Goal: Information Seeking & Learning: Learn about a topic

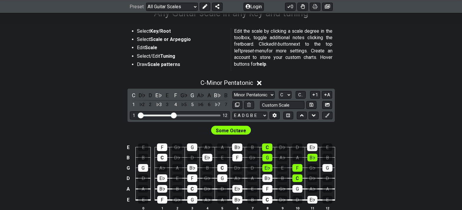
scroll to position [90, 0]
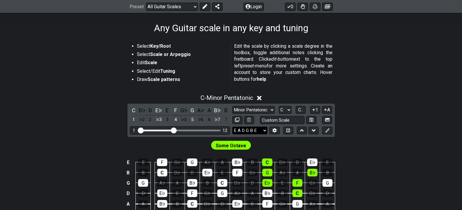
click at [239, 132] on select "E A D G B E E A D G B E E A D G B E B E A D F♯ B A D G C E A D A D G B E E♭ A♭ …" at bounding box center [249, 131] width 35 height 8
click at [232, 127] on select "E A D G B E E A D G B E E A D G B E B E A D F♯ B A D G C E A D A D G B E E♭ A♭ …" at bounding box center [249, 131] width 35 height 8
click at [279, 128] on button at bounding box center [274, 131] width 10 height 8
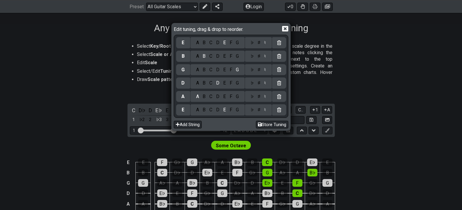
click at [218, 45] on div "D" at bounding box center [217, 42] width 7 height 6
click at [236, 59] on div "G" at bounding box center [237, 56] width 7 height 6
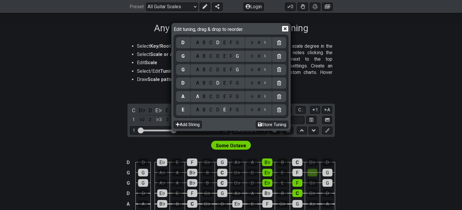
click at [211, 70] on div "C" at bounding box center [211, 70] width 7 height 6
click at [224, 84] on div "E" at bounding box center [224, 83] width 6 height 6
click at [217, 112] on div "D" at bounding box center [217, 110] width 7 height 6
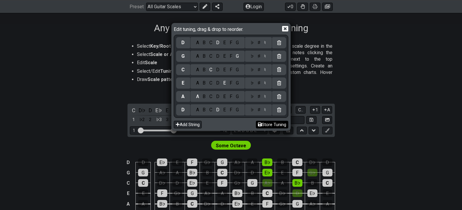
click at [264, 126] on button "Store Tuning" at bounding box center [272, 125] width 32 height 8
click at [279, 123] on button "Store Tuning" at bounding box center [272, 125] width 32 height 8
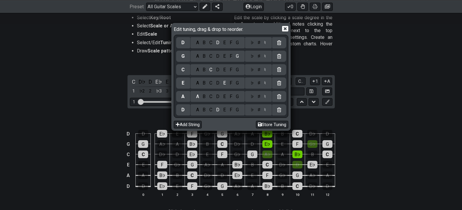
scroll to position [120, 0]
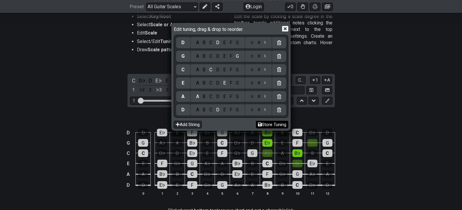
click at [266, 121] on button "Store Tuning" at bounding box center [272, 125] width 32 height 8
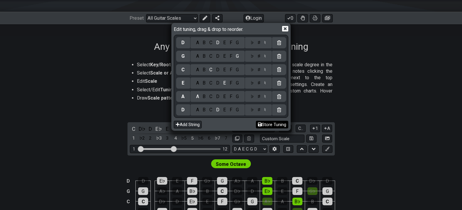
scroll to position [35, 0]
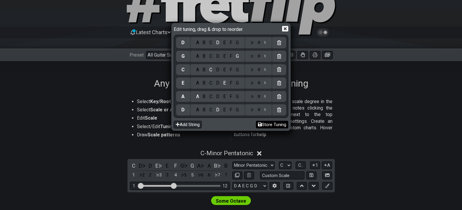
click at [268, 123] on button "Store Tuning" at bounding box center [272, 125] width 32 height 8
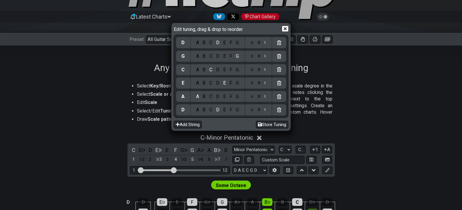
scroll to position [67, 0]
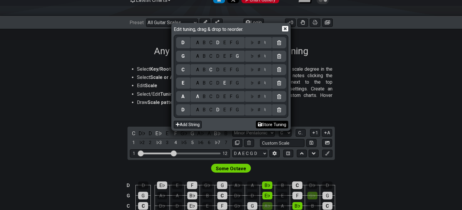
click at [262, 121] on button "Store Tuning" at bounding box center [272, 125] width 32 height 8
click at [286, 28] on icon at bounding box center [285, 29] width 6 height 6
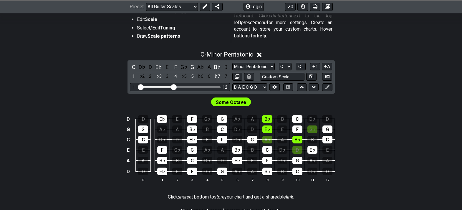
scroll to position [137, 0]
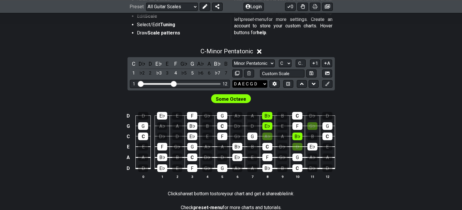
click at [265, 84] on select "E A D G B E D A E C G D E A D G B E B E A D F♯ B A D G C E A D A D G B E E♭ A♭ …" at bounding box center [249, 84] width 35 height 8
click at [276, 84] on icon at bounding box center [275, 84] width 4 height 4
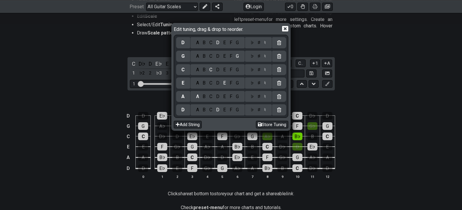
click at [213, 100] on div "A B C D E F G" at bounding box center [218, 96] width 54 height 11
click at [212, 98] on div "C" at bounding box center [211, 96] width 7 height 6
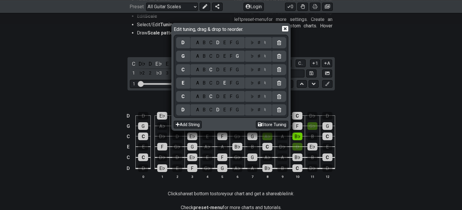
click at [237, 98] on div "G" at bounding box center [237, 96] width 7 height 6
click at [211, 84] on div "C" at bounding box center [211, 83] width 7 height 6
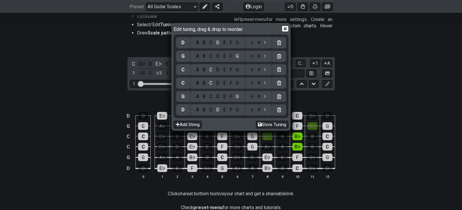
click at [223, 72] on div "E" at bounding box center [224, 70] width 6 height 6
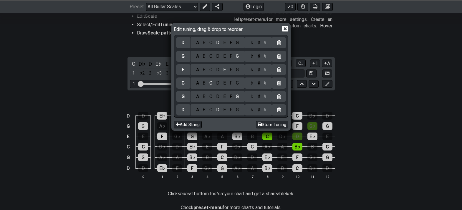
click at [198, 58] on div "A" at bounding box center [197, 56] width 7 height 6
click at [260, 123] on button "Store Tuning" at bounding box center [272, 125] width 32 height 8
select select "D G C E A D"
click at [284, 29] on icon at bounding box center [285, 29] width 6 height 6
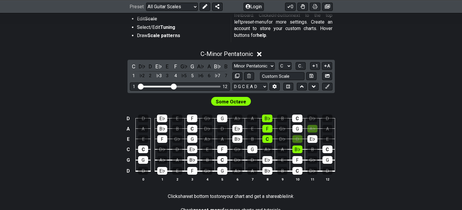
scroll to position [133, 0]
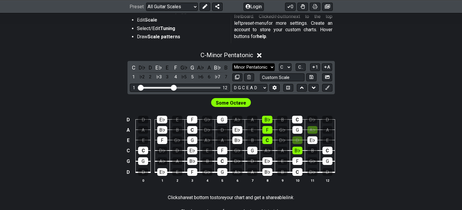
click at [256, 68] on select "Minor Pentatonic Root Minor Pentatonic Major Pentatonic Minor Blues Major Blues…" at bounding box center [253, 67] width 42 height 8
select select "Major"
click at [232, 63] on select "Minor Pentatonic Root Minor Pentatonic Major Pentatonic Minor Blues Major Blues…" at bounding box center [253, 67] width 42 height 8
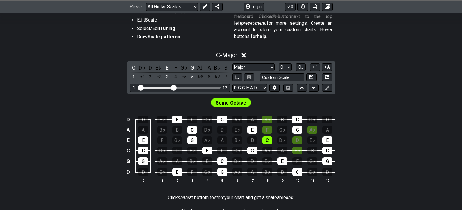
click at [249, 103] on div "Some Octave" at bounding box center [231, 102] width 40 height 9
click at [243, 103] on span "Some Octave" at bounding box center [231, 103] width 30 height 9
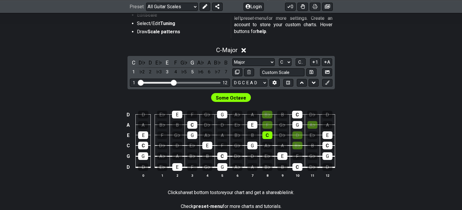
scroll to position [121, 0]
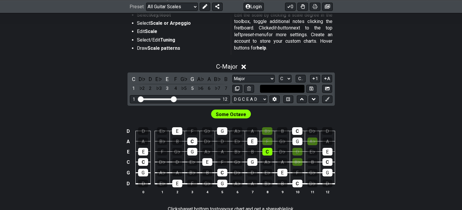
click at [267, 87] on input "text" at bounding box center [282, 89] width 45 height 8
click at [263, 80] on select "Minor Pentatonic Root Minor Pentatonic Major Pentatonic Minor Blues Major Blues…" at bounding box center [253, 79] width 42 height 8
type input "Custom Scale"
select select "Minor Pentatonic"
click at [232, 75] on select "Minor Pentatonic Root Minor Pentatonic Major Pentatonic Minor Blues Major Blues…" at bounding box center [253, 79] width 42 height 8
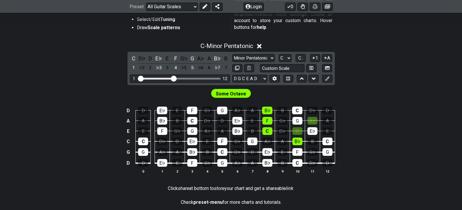
scroll to position [142, 0]
click at [284, 59] on select "A♭ A A♯ B♭ B C C♯ D♭ D D♯ E♭ E F F♯ G♭ G G♯" at bounding box center [285, 58] width 13 height 8
select select "A"
click at [279, 54] on select "A♭ A A♯ B♭ B C C♯ D♭ D D♯ E♭ E F F♯ G♭ G G♯" at bounding box center [285, 58] width 13 height 8
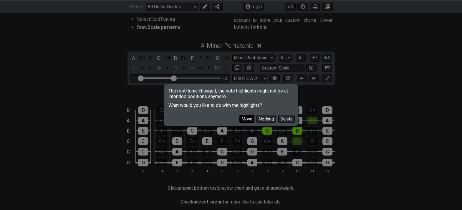
click at [250, 118] on button "Move" at bounding box center [246, 119] width 15 height 8
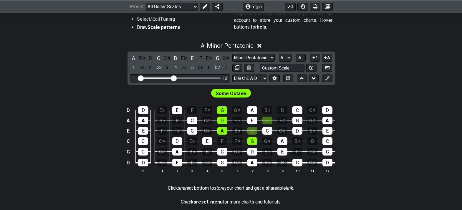
click at [233, 95] on span "Some Octave" at bounding box center [231, 93] width 30 height 9
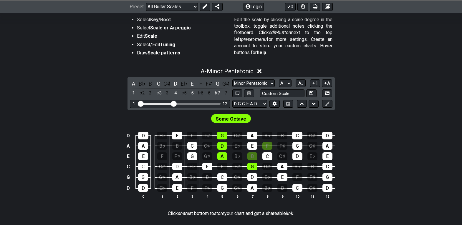
scroll to position [112, 0]
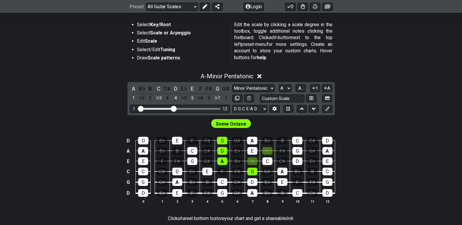
click at [383, 67] on section "Select Key/Root Select Scale or Arpeggio Edit Scale Select/Edit Tuning Draw Sca…" at bounding box center [230, 44] width 459 height 50
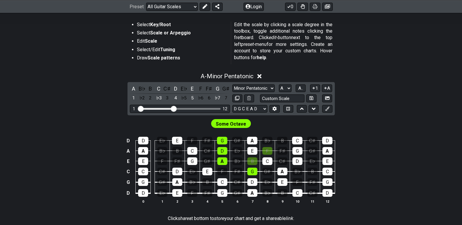
click at [383, 67] on section "Select Key/Root Select Scale or Arpeggio Edit Scale Select/Edit Tuning Draw Sca…" at bounding box center [230, 44] width 459 height 50
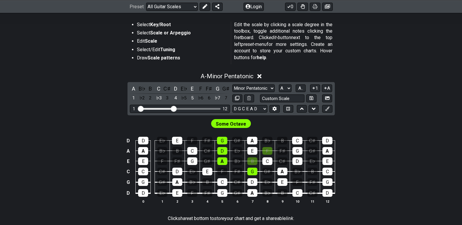
click at [383, 67] on div "Select Key/Root Select Scale or Arpeggio Edit Scale Select/Edit Tuning Draw Sca…" at bounding box center [230, 132] width 459 height 240
click at [383, 69] on div "A - Minor Pentatonic" at bounding box center [230, 74] width 459 height 11
drag, startPoint x: 383, startPoint y: 67, endPoint x: 384, endPoint y: 64, distance: 3.3
click at [383, 69] on div "A - Minor Pentatonic" at bounding box center [230, 74] width 459 height 11
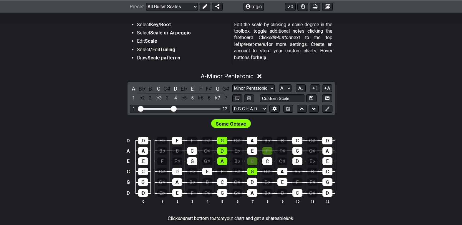
click at [383, 69] on div "A - Minor Pentatonic" at bounding box center [230, 74] width 459 height 11
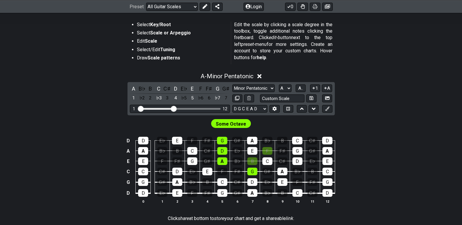
click at [383, 69] on div "A - Minor Pentatonic" at bounding box center [230, 74] width 459 height 11
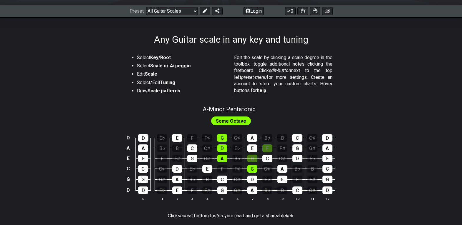
scroll to position [68, 0]
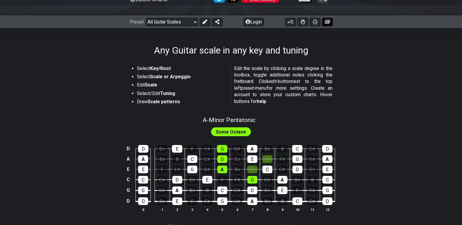
click at [327, 23] on icon at bounding box center [327, 22] width 5 height 4
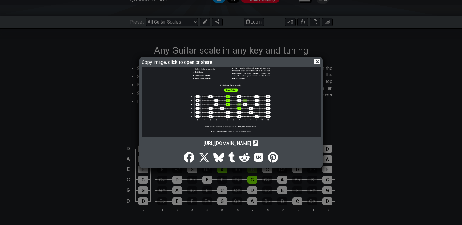
scroll to position [19, 0]
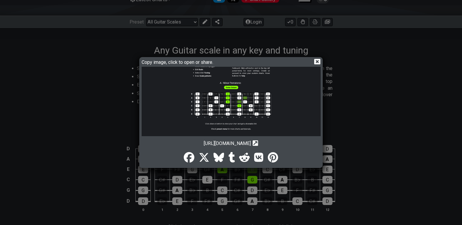
click at [313, 63] on div "Copy image, click to open or share." at bounding box center [231, 63] width 179 height 9
click at [317, 61] on icon at bounding box center [317, 62] width 6 height 6
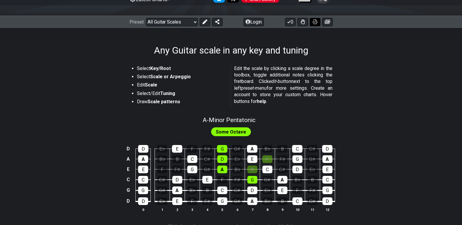
click at [319, 19] on button at bounding box center [315, 22] width 11 height 8
click at [329, 23] on icon at bounding box center [327, 21] width 5 height 5
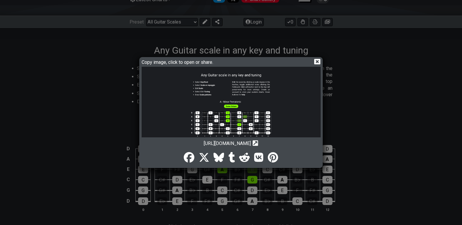
click at [258, 144] on icon "Copy url to clipboard" at bounding box center [256, 143] width 6 height 6
click at [319, 61] on icon at bounding box center [317, 62] width 6 height 6
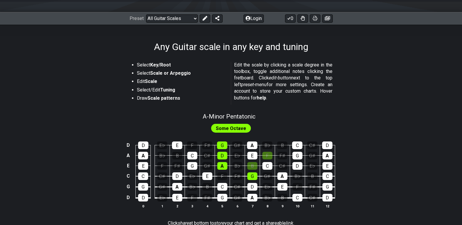
scroll to position [54, 0]
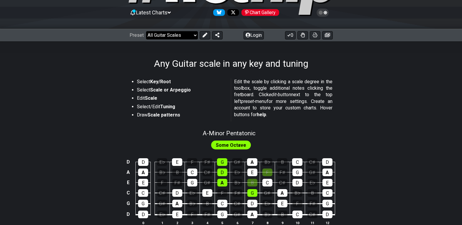
click at [194, 34] on select "Welcome to #fretflip! Initial Preset Custom Preset Minor Pentatonic Major Penta…" at bounding box center [172, 35] width 52 height 8
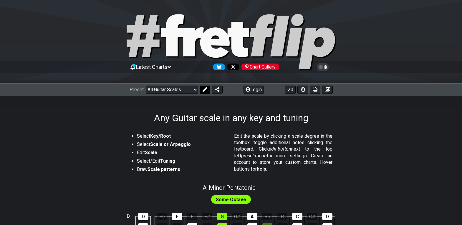
click at [201, 92] on button at bounding box center [205, 90] width 11 height 8
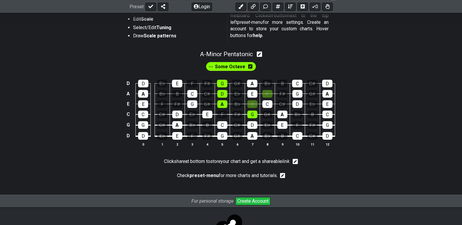
scroll to position [66, 0]
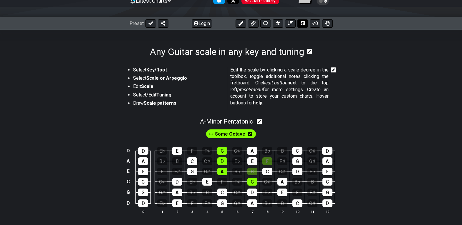
click at [302, 24] on icon at bounding box center [303, 23] width 4 height 4
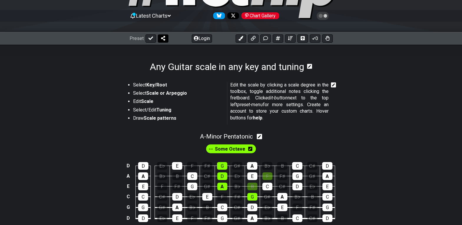
scroll to position [23, 0]
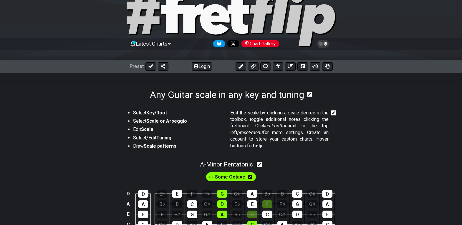
click at [173, 22] on icon at bounding box center [172, 12] width 23 height 42
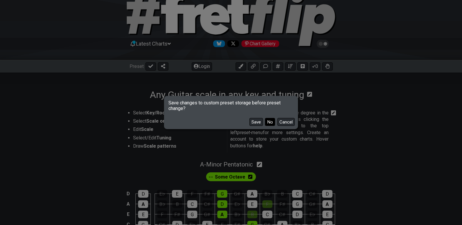
click at [268, 123] on button "No" at bounding box center [270, 122] width 10 height 8
select select "C"
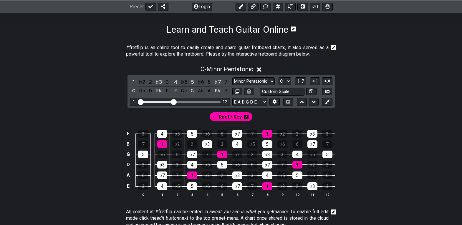
scroll to position [111, 0]
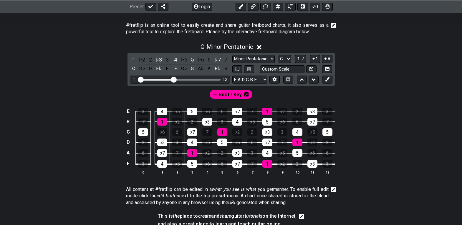
click at [366, 91] on div "Root / Key" at bounding box center [230, 93] width 459 height 14
click at [266, 77] on select "E A D G B E E A D G B E E A D G B E B E A D F♯ B A D G C E A D A D G B E E♭ A♭ …" at bounding box center [249, 80] width 35 height 8
click at [232, 76] on select "E A D G B E E A D G B E E A D G B E B E A D F♯ B A D G C E A D A D G B E E♭ A♭ …" at bounding box center [249, 80] width 35 height 8
click at [278, 77] on button at bounding box center [274, 80] width 10 height 8
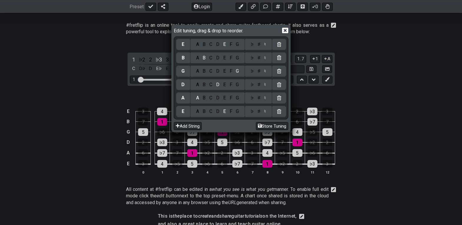
click at [219, 113] on div "D" at bounding box center [217, 111] width 7 height 6
drag, startPoint x: 236, startPoint y: 101, endPoint x: 231, endPoint y: 98, distance: 6.6
click at [231, 98] on div "F" at bounding box center [231, 98] width 6 height 6
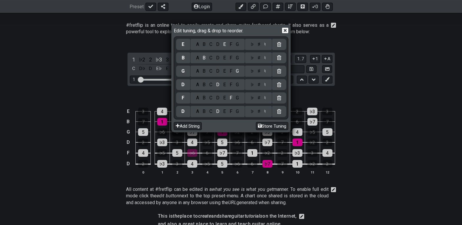
click at [236, 98] on div "G" at bounding box center [237, 98] width 7 height 6
click at [211, 86] on div "C" at bounding box center [211, 85] width 7 height 6
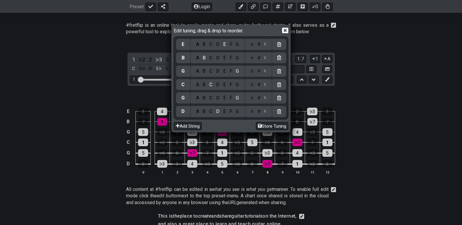
click at [224, 72] on div "E" at bounding box center [224, 71] width 6 height 6
click at [235, 59] on div "G" at bounding box center [237, 58] width 7 height 6
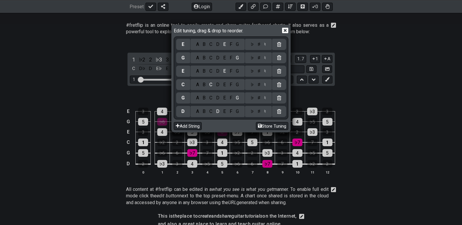
click at [216, 45] on div "D" at bounding box center [217, 44] width 7 height 6
click at [200, 58] on div "A" at bounding box center [197, 58] width 7 height 6
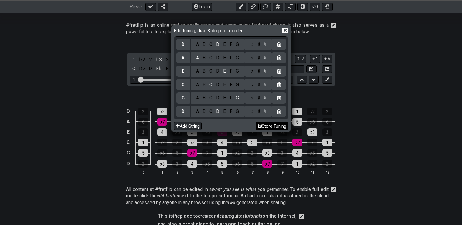
click at [269, 123] on button "Store Tuning" at bounding box center [272, 126] width 32 height 8
select select "D G C E A D"
click at [283, 29] on icon at bounding box center [285, 31] width 6 height 6
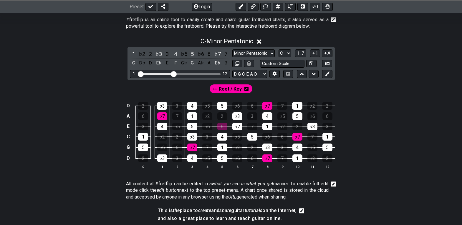
scroll to position [120, 0]
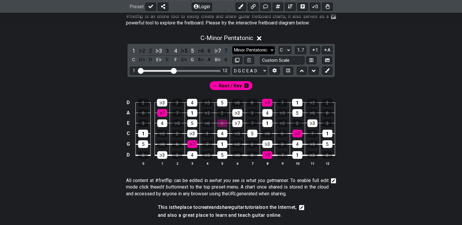
click at [272, 48] on select "Minor Pentatonic Click to edit Minor Pentatonic Major Pentatonic Minor Blues Ma…" at bounding box center [253, 50] width 42 height 8
click at [232, 46] on select "Minor Pentatonic Click to edit Minor Pentatonic Major Pentatonic Minor Blues Ma…" at bounding box center [253, 50] width 42 height 8
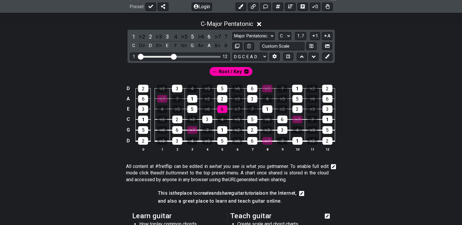
scroll to position [128, 0]
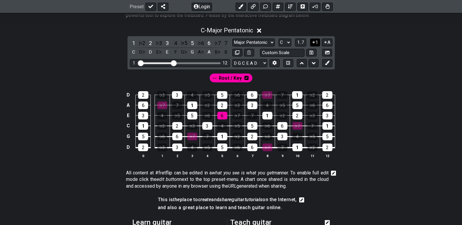
click at [317, 41] on button "1" at bounding box center [315, 43] width 10 height 8
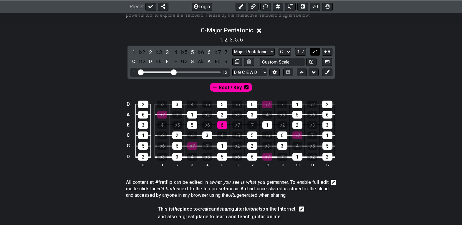
click at [318, 50] on button "1" at bounding box center [315, 52] width 10 height 8
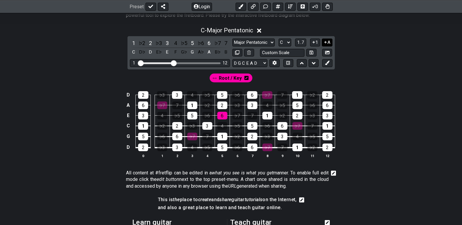
click at [325, 41] on icon at bounding box center [326, 42] width 6 height 4
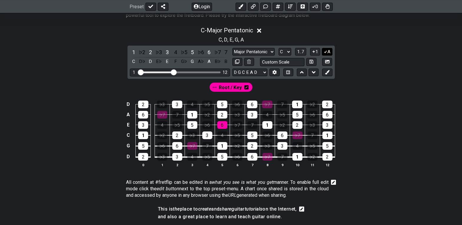
click at [328, 54] on button "A" at bounding box center [327, 52] width 10 height 8
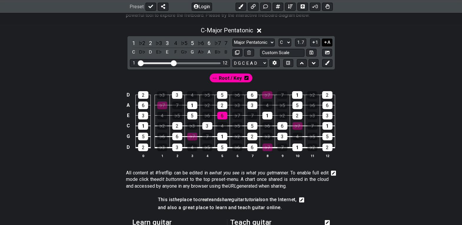
click at [326, 45] on button "A" at bounding box center [327, 43] width 10 height 8
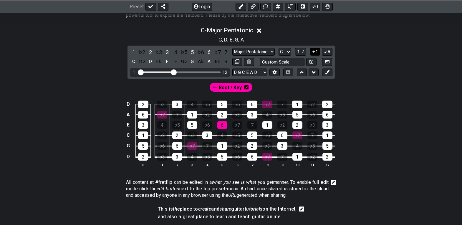
click at [319, 51] on button "1" at bounding box center [315, 52] width 10 height 8
click at [325, 51] on icon at bounding box center [326, 51] width 6 height 4
click at [318, 52] on button "1" at bounding box center [315, 52] width 10 height 8
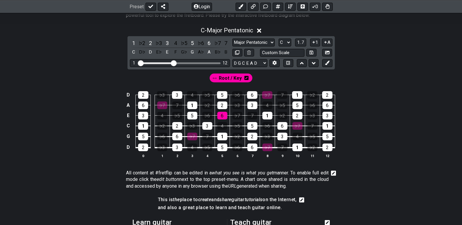
click at [317, 47] on div "Minor Pentatonic Click to edit Minor Pentatonic Major Pentatonic Minor Blues Ma…" at bounding box center [282, 48] width 100 height 18
click at [315, 44] on icon at bounding box center [314, 42] width 6 height 4
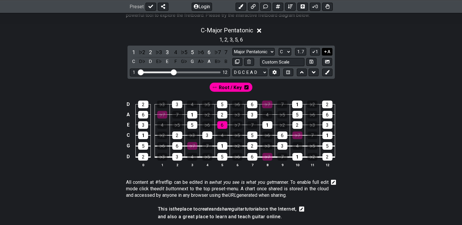
click at [326, 52] on icon at bounding box center [326, 51] width 2 height 2
click at [299, 52] on span "1..7" at bounding box center [300, 51] width 7 height 5
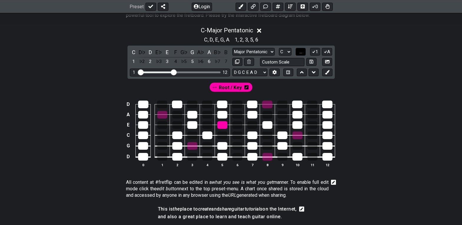
click at [299, 52] on span "..." at bounding box center [300, 51] width 3 height 5
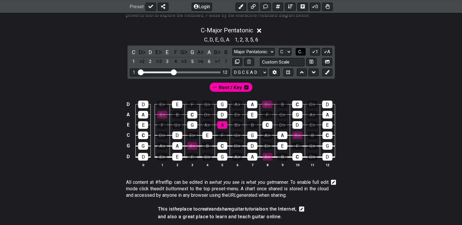
click at [299, 52] on span "C.." at bounding box center [300, 51] width 5 height 5
click at [299, 52] on span "1..7" at bounding box center [300, 51] width 7 height 5
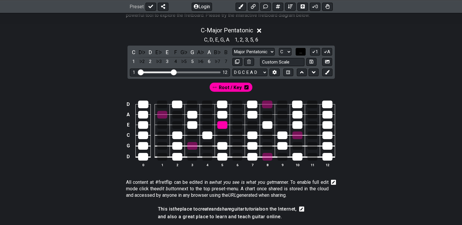
click at [299, 52] on span "..." at bounding box center [300, 51] width 3 height 5
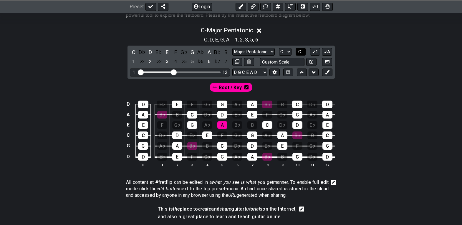
click at [299, 52] on span "C.." at bounding box center [300, 51] width 5 height 5
click at [299, 52] on span "1..7" at bounding box center [300, 51] width 7 height 5
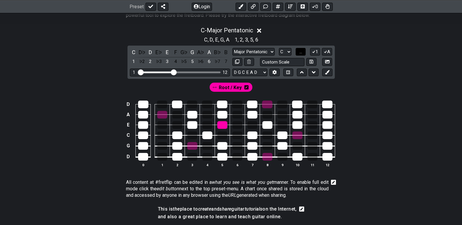
click at [299, 52] on span "..." at bounding box center [300, 51] width 3 height 5
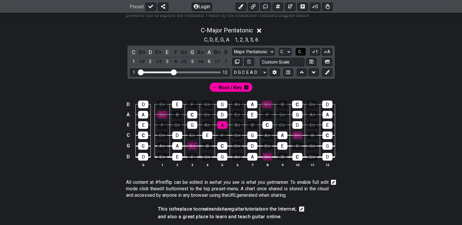
click at [299, 52] on span "C.." at bounding box center [300, 51] width 5 height 5
click at [299, 52] on span "1..7" at bounding box center [300, 51] width 7 height 5
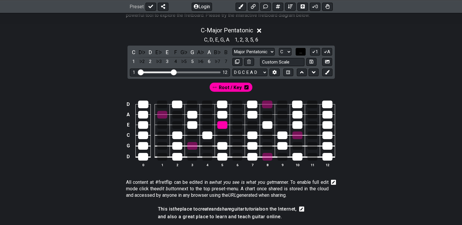
click at [299, 52] on span "..." at bounding box center [300, 51] width 3 height 5
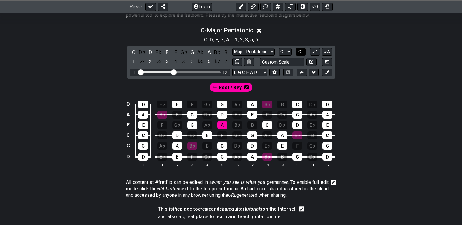
click at [299, 52] on span "C.." at bounding box center [300, 51] width 5 height 5
click at [299, 52] on span "1..7" at bounding box center [300, 51] width 7 height 5
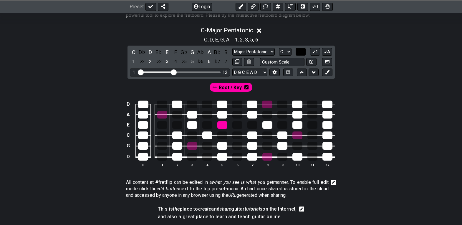
click at [299, 52] on span "..." at bounding box center [300, 51] width 3 height 5
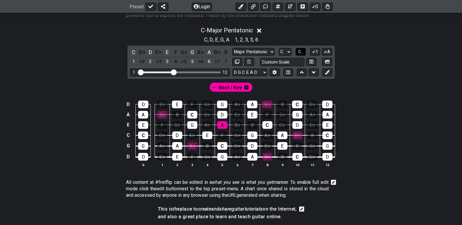
click at [299, 52] on span "C.." at bounding box center [300, 51] width 5 height 5
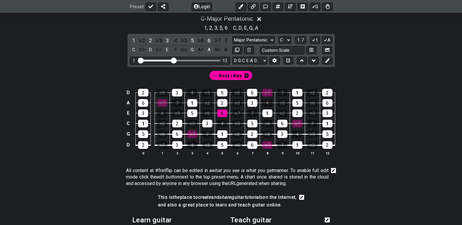
scroll to position [113, 0]
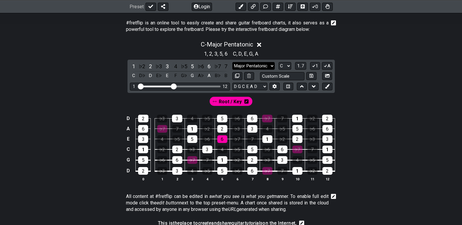
click at [266, 64] on select "Minor Pentatonic Click to edit Minor Pentatonic Major Pentatonic Minor Blues Ma…" at bounding box center [253, 66] width 42 height 8
select select "Minor Pentatonic"
click at [232, 62] on select "Minor Pentatonic Click to edit Minor Pentatonic Major Pentatonic Minor Blues Ma…" at bounding box center [253, 66] width 42 height 8
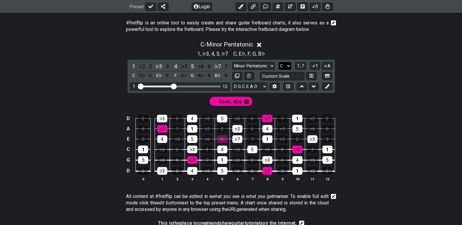
click at [286, 67] on select "A♭ A A♯ B♭ B C C♯ D♭ D D♯ E♭ E F F♯ G♭ G G♯" at bounding box center [285, 66] width 13 height 8
select select "A"
click at [279, 62] on select "A♭ A A♯ B♭ B C C♯ D♭ D D♯ E♭ E F F♯ G♭ G G♯" at bounding box center [285, 66] width 13 height 8
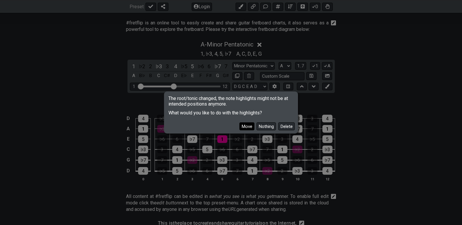
click at [251, 125] on button "Move" at bounding box center [246, 127] width 15 height 8
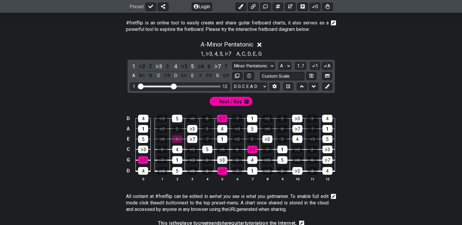
click at [247, 104] on icon at bounding box center [246, 101] width 4 height 9
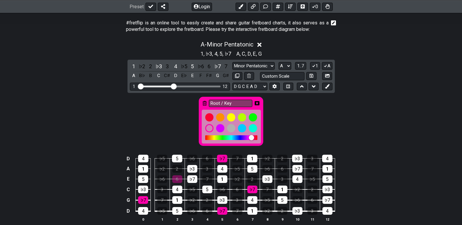
click at [256, 103] on icon at bounding box center [257, 103] width 5 height 4
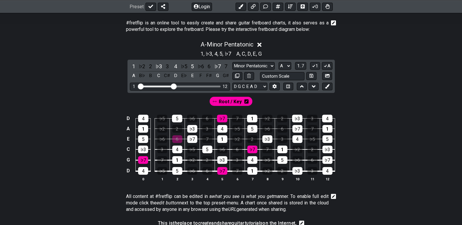
click at [229, 100] on span "Root / Key" at bounding box center [230, 101] width 23 height 9
click at [325, 80] on button at bounding box center [327, 76] width 10 height 8
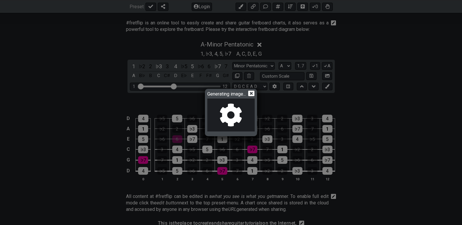
click at [252, 95] on icon at bounding box center [251, 94] width 6 height 6
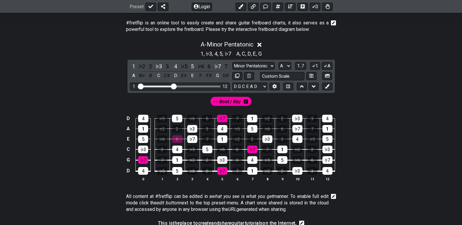
drag, startPoint x: 365, startPoint y: 98, endPoint x: 388, endPoint y: 117, distance: 29.9
click at [388, 117] on div "D 4 ♭5 5 ♭6 6 ♭7 7 1 ♭2 2 ♭3 3 4 A 1 ♭2 2 ♭3 3 4 ♭5 5 ♭6 6 ♭7 7 1 E 5 ♭6 6 ♭7 7…" at bounding box center [230, 148] width 459 height 83
drag, startPoint x: 364, startPoint y: 48, endPoint x: 377, endPoint y: 44, distance: 14.2
click at [377, 44] on div "A - Minor Pentatonic" at bounding box center [230, 42] width 459 height 11
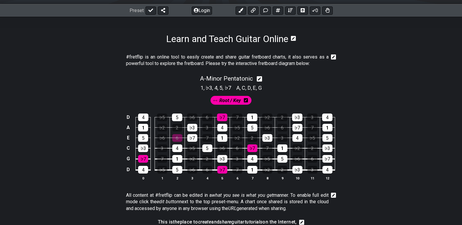
scroll to position [100, 0]
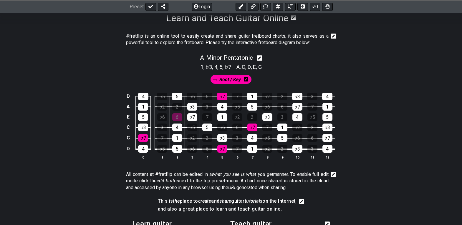
click at [260, 60] on icon at bounding box center [260, 58] width 6 height 6
select select "A"
select select "D G C E A D"
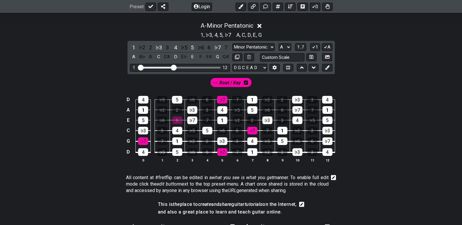
scroll to position [130, 0]
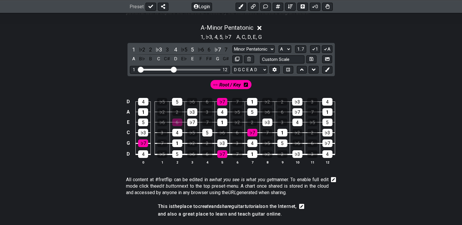
click at [392, 63] on div "A - Minor Pentatonic 1 , ♭3 , 4 , 5 , ♭7 A , C , D , E , G 1 ♭2 2 ♭3 3 4 ♭5 5 ♭…" at bounding box center [230, 97] width 459 height 152
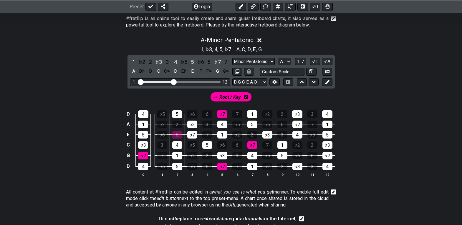
scroll to position [125, 0]
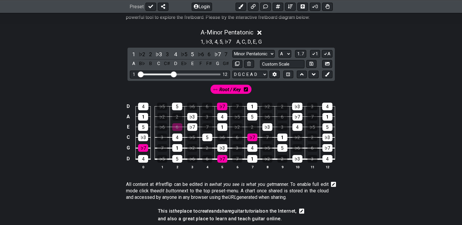
click at [328, 70] on div "1 ♭2 2 ♭3 3 4 ♭5 5 ♭6 6 ♭7 7 A B♭ B C C♯ D E♭ E F F♯ G G♯ Minor Pentatonic Clic…" at bounding box center [231, 64] width 207 height 33
click at [328, 66] on icon at bounding box center [327, 64] width 4 height 4
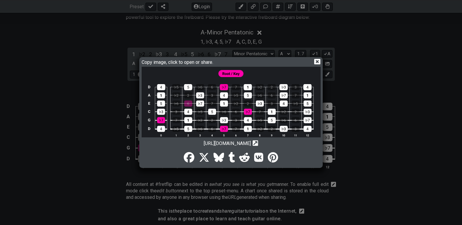
click at [264, 78] on img at bounding box center [231, 105] width 179 height 77
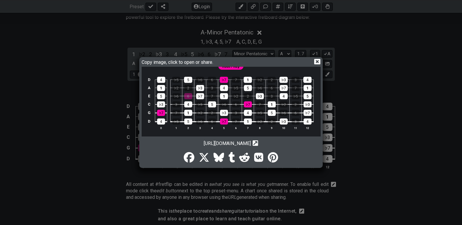
click at [321, 60] on div "Copy image, click to open or share. [URL][DOMAIN_NAME] Copy url to clipboard" at bounding box center [231, 112] width 182 height 109
click at [318, 61] on icon at bounding box center [317, 62] width 6 height 6
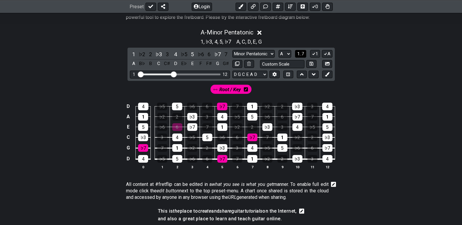
click at [301, 55] on span "1..7" at bounding box center [300, 53] width 7 height 5
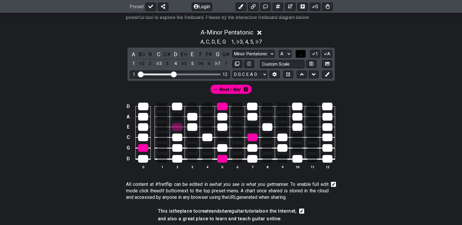
click at [301, 55] on span "..." at bounding box center [300, 53] width 3 height 5
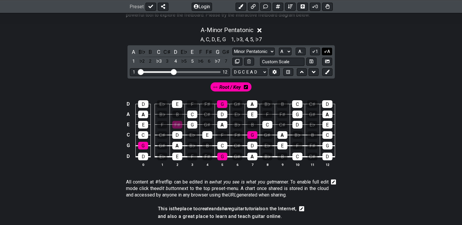
scroll to position [123, 0]
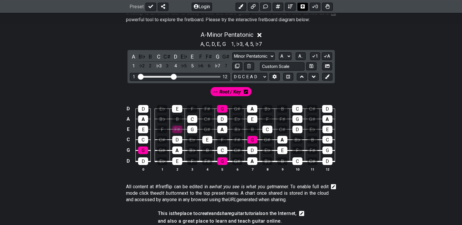
click at [302, 9] on button at bounding box center [302, 6] width 11 height 8
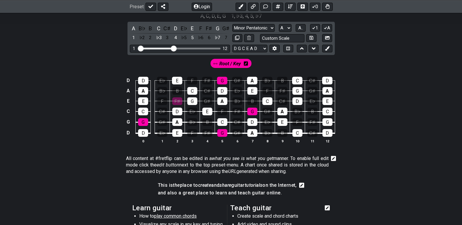
scroll to position [136, 0]
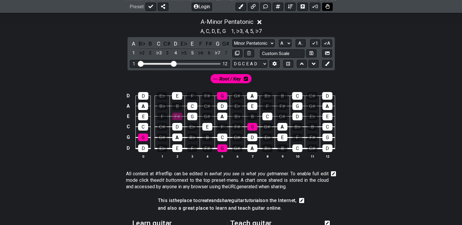
click at [331, 7] on button at bounding box center [327, 6] width 11 height 8
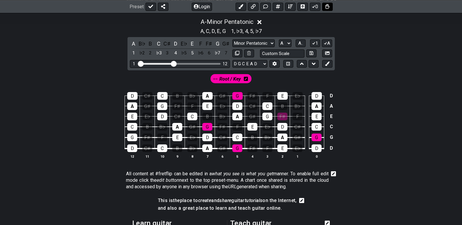
click at [331, 7] on button at bounding box center [327, 6] width 11 height 8
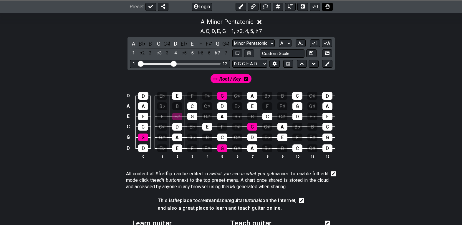
click at [331, 7] on button at bounding box center [327, 6] width 11 height 8
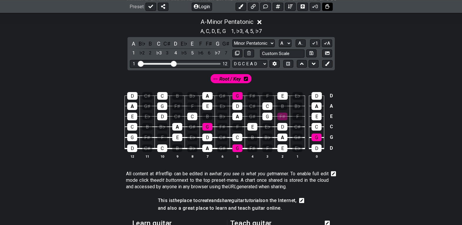
click at [331, 7] on button at bounding box center [327, 6] width 11 height 8
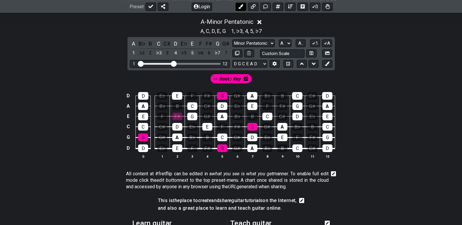
click at [242, 6] on icon at bounding box center [240, 6] width 5 height 5
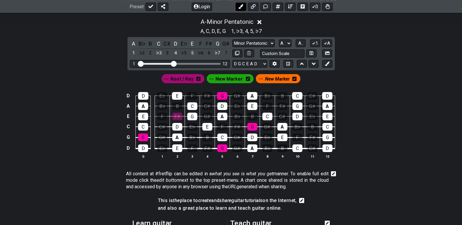
click at [242, 6] on icon at bounding box center [240, 6] width 5 height 5
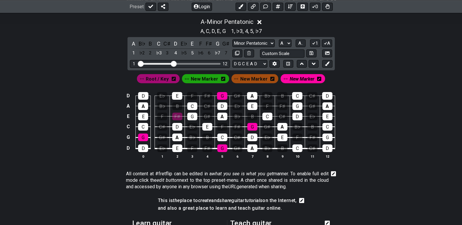
click at [158, 81] on span "Root / Key" at bounding box center [157, 79] width 23 height 9
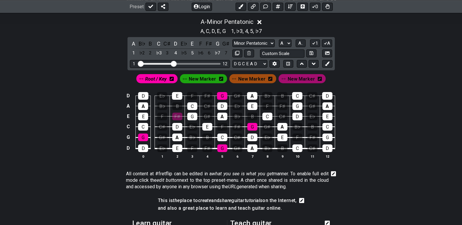
click at [158, 81] on span "Root / Key" at bounding box center [155, 79] width 21 height 9
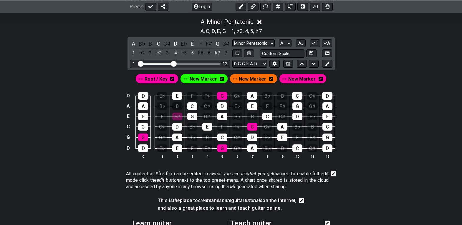
click at [158, 81] on span "Root / Key" at bounding box center [156, 79] width 23 height 9
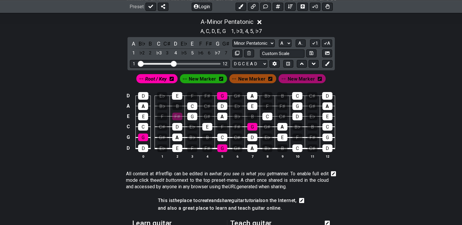
drag, startPoint x: 158, startPoint y: 81, endPoint x: 139, endPoint y: 78, distance: 18.7
click at [139, 78] on div "Root / Key" at bounding box center [156, 78] width 41 height 9
click at [165, 81] on span "Root / Key" at bounding box center [155, 79] width 21 height 9
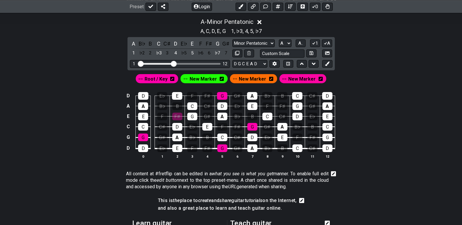
click at [170, 81] on div "Root / Key" at bounding box center [157, 78] width 43 height 9
click at [166, 80] on span "Root / Key" at bounding box center [156, 79] width 23 height 9
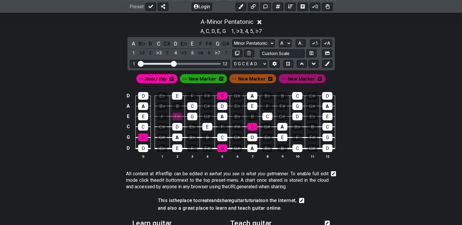
click at [222, 80] on icon at bounding box center [221, 79] width 4 height 4
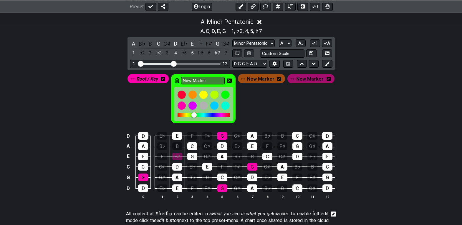
click at [179, 82] on icon at bounding box center [177, 80] width 4 height 5
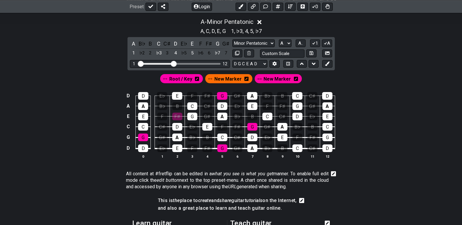
click at [246, 80] on icon at bounding box center [246, 79] width 4 height 4
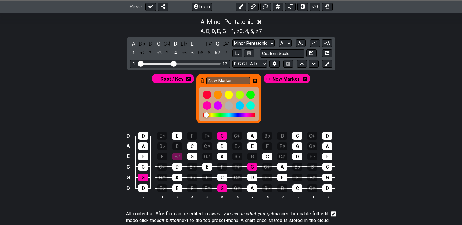
click at [206, 80] on div "New Marker" at bounding box center [228, 98] width 64 height 49
click at [204, 81] on icon at bounding box center [202, 80] width 4 height 5
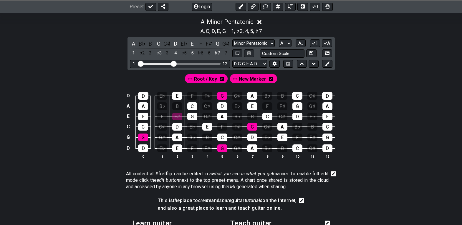
click at [270, 80] on icon at bounding box center [271, 79] width 4 height 4
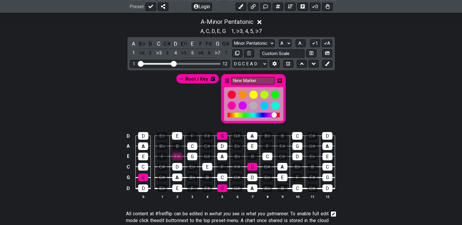
click at [230, 82] on div "New Marker" at bounding box center [253, 98] width 64 height 49
click at [226, 82] on icon at bounding box center [227, 80] width 4 height 5
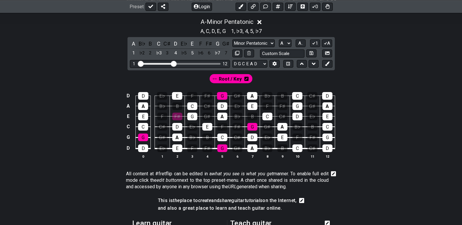
click at [244, 80] on icon at bounding box center [246, 79] width 4 height 4
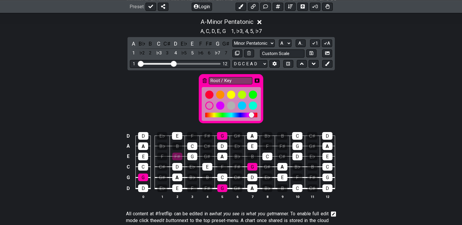
click at [203, 81] on icon at bounding box center [205, 80] width 4 height 5
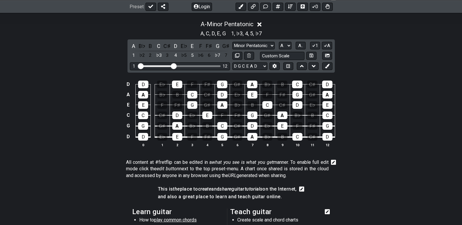
scroll to position [134, 0]
drag, startPoint x: 121, startPoint y: 16, endPoint x: 97, endPoint y: 42, distance: 36.0
click at [97, 42] on div "A - Minor Pentatonic A , C , D , E , G 1 , ♭3 , 4 , 5 , ♭7 A B♭ B C C♯ D E♭ E F…" at bounding box center [230, 86] width 459 height 138
click at [269, 44] on select "Minor Pentatonic Click to edit Minor Pentatonic Major Pentatonic Minor Blues Ma…" at bounding box center [253, 46] width 42 height 8
select select "Major Pentatonic"
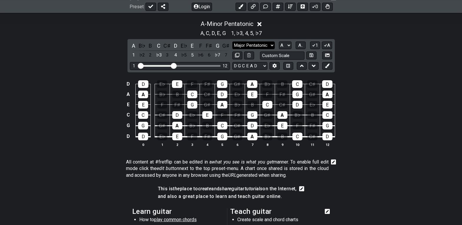
click at [232, 42] on select "Minor Pentatonic Click to edit Minor Pentatonic Major Pentatonic Minor Blues Ma…" at bounding box center [253, 46] width 42 height 8
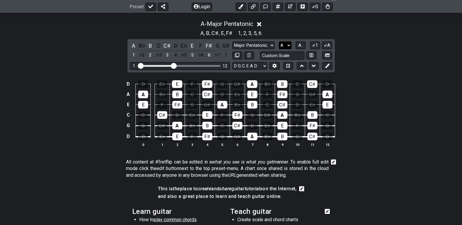
click at [286, 46] on select "A♭ A A♯ B♭ B C C♯ D♭ D D♯ E♭ E F F♯ G♭ G G♯" at bounding box center [285, 46] width 13 height 8
select select "C"
click at [279, 42] on select "A♭ A A♯ B♭ B C C♯ D♭ D D♯ E♭ E F F♯ G♭ G G♯" at bounding box center [285, 46] width 13 height 8
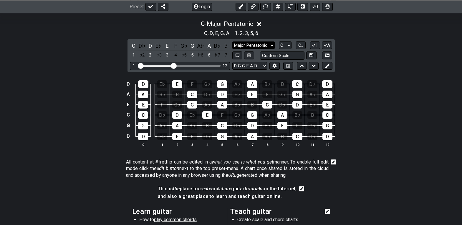
click at [266, 44] on select "Minor Pentatonic Click to edit Minor Pentatonic Major Pentatonic Minor Blues Ma…" at bounding box center [253, 46] width 42 height 8
select select "Minor Pentatonic"
click at [232, 42] on select "Minor Pentatonic Click to edit Minor Pentatonic Major Pentatonic Minor Blues Ma…" at bounding box center [253, 46] width 42 height 8
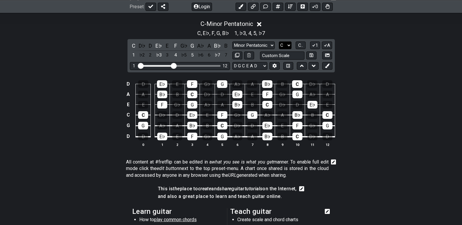
click at [286, 43] on select "A♭ A A♯ B♭ B C C♯ D♭ D D♯ E♭ E F F♯ G♭ G G♯" at bounding box center [285, 46] width 13 height 8
select select "A"
click at [279, 42] on select "A♭ A A♯ B♭ B C C♯ D♭ D D♯ E♭ E F F♯ G♭ G G♯" at bounding box center [285, 46] width 13 height 8
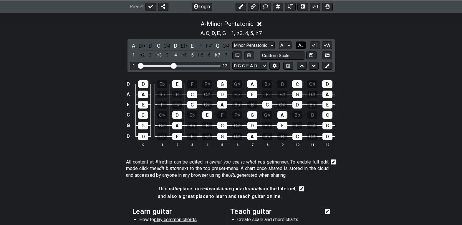
click at [304, 43] on button "A.." at bounding box center [301, 46] width 10 height 8
click at [304, 43] on span "1..7" at bounding box center [300, 45] width 7 height 5
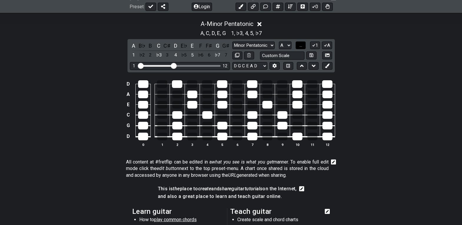
click at [304, 43] on button "..." at bounding box center [301, 46] width 10 height 8
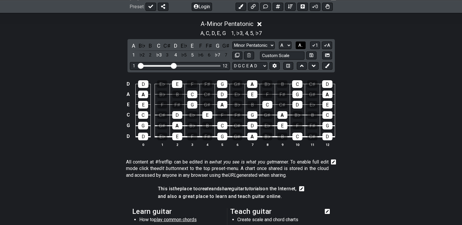
click at [304, 43] on button "A.." at bounding box center [301, 46] width 10 height 8
drag, startPoint x: 121, startPoint y: 16, endPoint x: 95, endPoint y: 35, distance: 32.2
click at [95, 35] on div "1 , ♭3 , 4 , 5 , ♭7 A , C , D , E , G" at bounding box center [230, 32] width 459 height 9
drag, startPoint x: 120, startPoint y: 14, endPoint x: 92, endPoint y: 34, distance: 34.9
click at [92, 34] on div "1 , ♭3 , 4 , 5 , ♭7 A , C , D , E , G" at bounding box center [230, 32] width 459 height 9
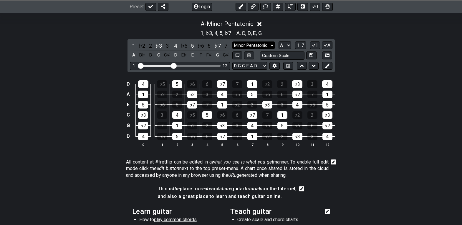
click at [266, 43] on select "Minor Pentatonic Click to edit Minor Pentatonic Major Pentatonic Minor Blues Ma…" at bounding box center [253, 46] width 42 height 8
click at [232, 42] on select "Minor Pentatonic Click to edit Minor Pentatonic Major Pentatonic Minor Blues Ma…" at bounding box center [253, 46] width 42 height 8
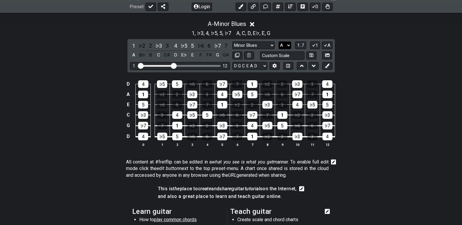
click at [285, 47] on select "A♭ A A♯ B♭ B C C♯ D♭ D D♯ E♭ E F F♯ G♭ G G♯" at bounding box center [285, 46] width 13 height 8
click at [298, 44] on span "1..7" at bounding box center [300, 45] width 7 height 5
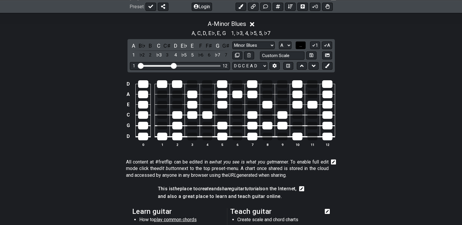
click at [303, 47] on button "..." at bounding box center [301, 46] width 10 height 8
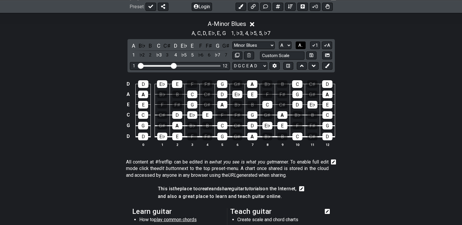
click at [302, 47] on span "A.." at bounding box center [300, 45] width 5 height 5
click at [259, 48] on select "Minor Pentatonic Click to edit Minor Pentatonic Major Pentatonic Minor Blues Ma…" at bounding box center [253, 46] width 42 height 8
select select "Major Pentatonic"
click at [232, 42] on select "Minor Pentatonic Click to edit Minor Pentatonic Major Pentatonic Minor Blues Ma…" at bounding box center [253, 46] width 42 height 8
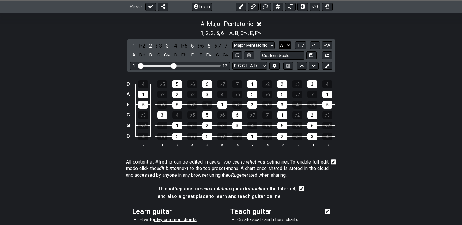
click at [284, 46] on select "A♭ A A♯ B♭ B C C♯ D♭ D D♯ E♭ E F F♯ G♭ G G♯" at bounding box center [285, 46] width 13 height 8
select select "C"
click at [279, 42] on select "A♭ A A♯ B♭ B C C♯ D♭ D D♯ E♭ E F F♯ G♭ G G♯" at bounding box center [285, 46] width 13 height 8
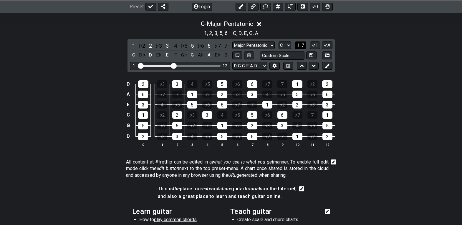
click at [298, 46] on span "1..7" at bounding box center [300, 45] width 7 height 5
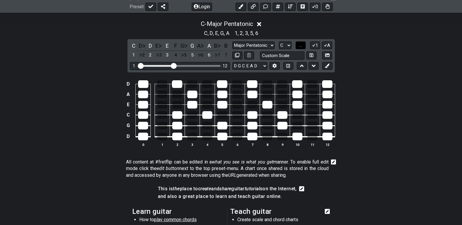
click at [298, 46] on button "..." at bounding box center [301, 46] width 10 height 8
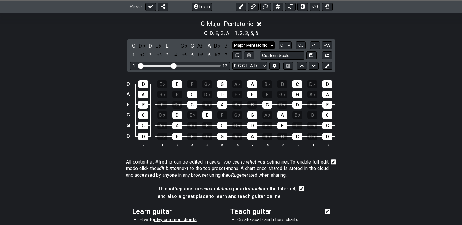
click at [274, 47] on select "Minor Pentatonic Click to edit Minor Pentatonic Major Pentatonic Minor Blues Ma…" at bounding box center [253, 46] width 42 height 8
click at [232, 42] on select "Minor Pentatonic Click to edit Minor Pentatonic Major Pentatonic Minor Blues Ma…" at bounding box center [253, 46] width 42 height 8
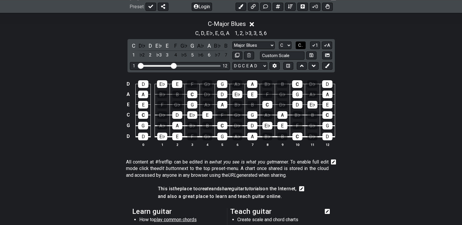
click at [299, 46] on span "C.." at bounding box center [300, 45] width 5 height 5
click at [270, 46] on select "Minor Pentatonic Click to edit Minor Pentatonic Major Pentatonic Minor Blues Ma…" at bounding box center [253, 46] width 42 height 8
click at [232, 42] on select "Minor Pentatonic Click to edit Minor Pentatonic Major Pentatonic Minor Blues Ma…" at bounding box center [253, 46] width 42 height 8
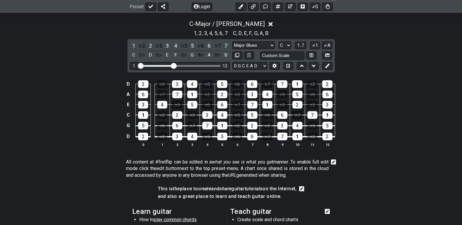
click at [389, 71] on div "C - Major / Ionian 1 , 2 , 3 , 4 , 5 , 6 , 7 C , D , E , F , G , A , B 1 ♭2 2 ♭…" at bounding box center [230, 86] width 459 height 138
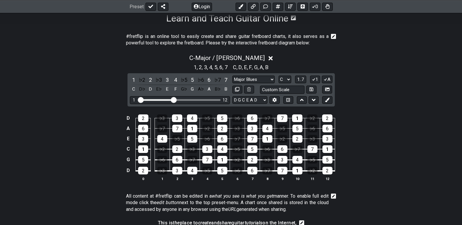
scroll to position [102, 0]
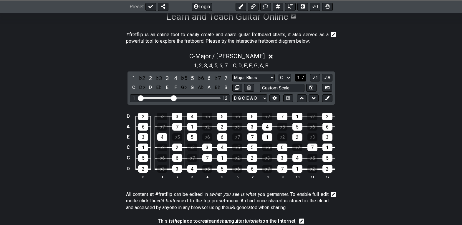
click at [298, 78] on span "1..7" at bounding box center [300, 77] width 7 height 5
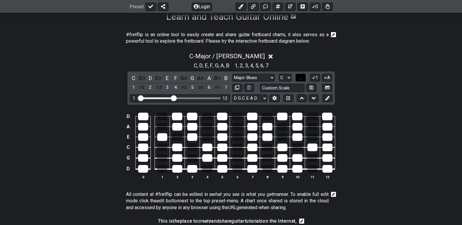
click at [298, 78] on button "..." at bounding box center [301, 78] width 10 height 8
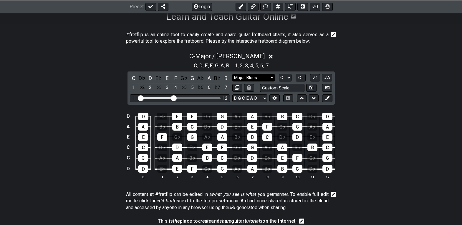
click at [272, 79] on select "Minor Pentatonic Click to edit Minor Pentatonic Major Pentatonic Minor Blues Ma…" at bounding box center [253, 78] width 42 height 8
select select "Minor / Aeolian"
click at [232, 74] on select "Minor Pentatonic Click to edit Minor Pentatonic Major Pentatonic Minor Blues Ma…" at bounding box center [253, 78] width 42 height 8
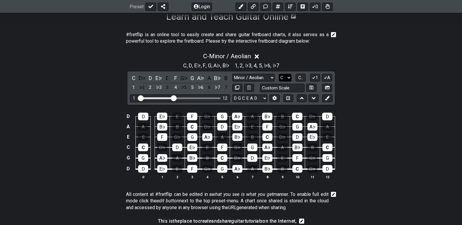
click at [283, 77] on select "A♭ A A♯ B♭ B C C♯ D♭ D D♯ E♭ E F F♯ G♭ G G♯" at bounding box center [285, 78] width 13 height 8
click at [279, 74] on select "A♭ A A♯ B♭ B C C♯ D♭ D D♯ E♭ E F F♯ G♭ G G♯" at bounding box center [285, 78] width 13 height 8
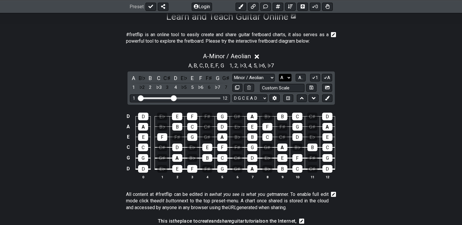
click at [285, 77] on select "A♭ A A♯ B♭ B C C♯ D♭ D D♯ E♭ E F F♯ G♭ G G♯" at bounding box center [285, 78] width 13 height 8
select select "D"
click at [279, 74] on select "A♭ A A♯ B♭ B C C♯ D♭ D D♯ E♭ E F F♯ G♭ G G♯" at bounding box center [285, 78] width 13 height 8
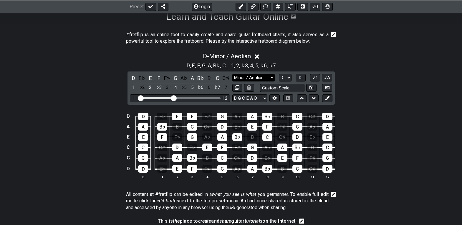
click at [260, 75] on select "Minor Pentatonic Click to edit Minor Pentatonic Major Pentatonic Minor Blues Ma…" at bounding box center [253, 78] width 42 height 8
select select "Dorian"
click at [232, 74] on select "Minor Pentatonic Click to edit Minor Pentatonic Major Pentatonic Minor Blues Ma…" at bounding box center [253, 78] width 42 height 8
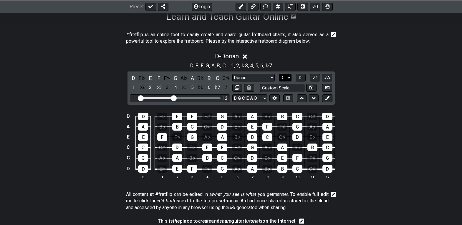
click at [288, 76] on select "A♭ A A♯ B♭ B C C♯ D♭ D D♯ E♭ E F F♯ G♭ G G♯" at bounding box center [285, 78] width 13 height 8
click at [279, 74] on select "A♭ A A♯ B♭ B C C♯ D♭ D D♯ E♭ E F F♯ G♭ G G♯" at bounding box center [285, 78] width 13 height 8
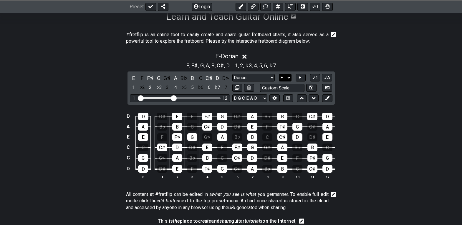
click at [287, 77] on select "A♭ A A♯ B♭ B C C♯ D♭ D D♯ E♭ E F F♯ G♭ G G♯" at bounding box center [285, 78] width 13 height 8
click at [279, 74] on select "A♭ A A♯ B♭ B C C♯ D♭ D D♯ E♭ E F F♯ G♭ G G♯" at bounding box center [285, 78] width 13 height 8
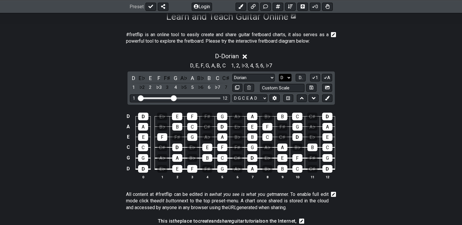
click at [283, 78] on select "A♭ A A♯ B♭ B C C♯ D♭ D D♯ E♭ E F F♯ G♭ G G♯" at bounding box center [285, 78] width 13 height 8
select select "C"
click at [279, 74] on select "A♭ A A♯ B♭ B C C♯ D♭ D D♯ E♭ E F F♯ G♭ G G♯" at bounding box center [285, 78] width 13 height 8
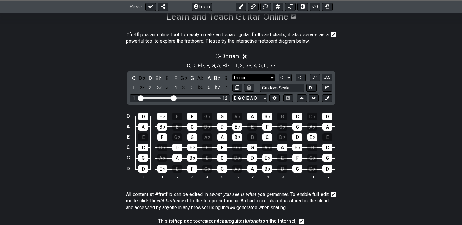
click at [258, 75] on select "Minor Pentatonic Click to edit Minor Pentatonic Major Pentatonic Minor Blues Ma…" at bounding box center [253, 78] width 42 height 8
click at [232, 74] on select "Minor Pentatonic Click to edit Minor Pentatonic Major Pentatonic Minor Blues Ma…" at bounding box center [253, 78] width 42 height 8
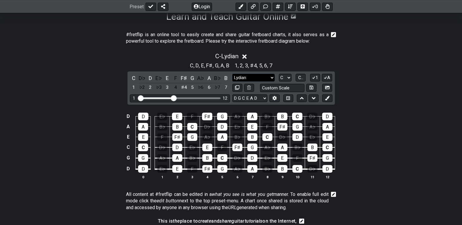
click at [274, 75] on select "Minor Pentatonic Click to edit Minor Pentatonic Major Pentatonic Minor Blues Ma…" at bounding box center [253, 78] width 42 height 8
click at [232, 74] on select "Minor Pentatonic Click to edit Minor Pentatonic Major Pentatonic Minor Blues Ma…" at bounding box center [253, 78] width 42 height 8
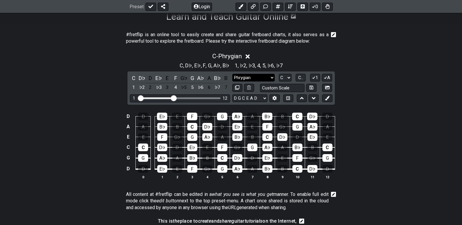
click at [271, 77] on select "Minor Pentatonic Click to edit Minor Pentatonic Major Pentatonic Minor Blues Ma…" at bounding box center [253, 78] width 42 height 8
select select "Minor / Aeolian"
click at [232, 74] on select "Minor Pentatonic Click to edit Minor Pentatonic Major Pentatonic Minor Blues Ma…" at bounding box center [253, 78] width 42 height 8
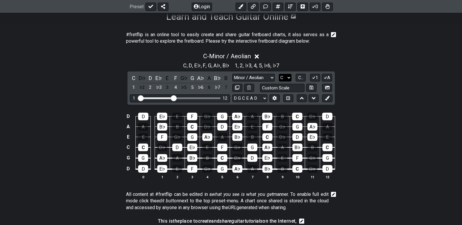
click at [287, 79] on select "A♭ A A♯ B♭ B C C♯ D♭ D D♯ E♭ E F F♯ G♭ G G♯" at bounding box center [285, 78] width 13 height 8
select select "A"
click at [279, 74] on select "A♭ A A♯ B♭ B C C♯ D♭ D D♯ E♭ E F F♯ G♭ G G♯" at bounding box center [285, 78] width 13 height 8
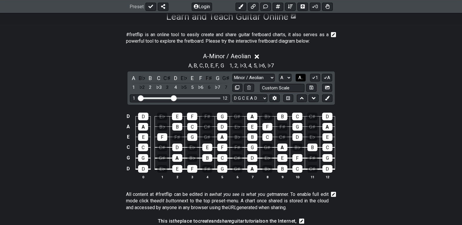
click at [301, 79] on span "A.." at bounding box center [300, 77] width 5 height 5
click at [264, 82] on div "Minor Pentatonic Click to edit Minor Pentatonic Major Pentatonic Minor Blues Ma…" at bounding box center [282, 83] width 100 height 18
click at [260, 78] on select "Minor Pentatonic Click to edit Minor Pentatonic Major Pentatonic Minor Blues Ma…" at bounding box center [253, 78] width 42 height 8
select select "Major 7th"
click at [232, 74] on select "Minor Pentatonic Click to edit Minor Pentatonic Major Pentatonic Minor Blues Ma…" at bounding box center [253, 78] width 42 height 8
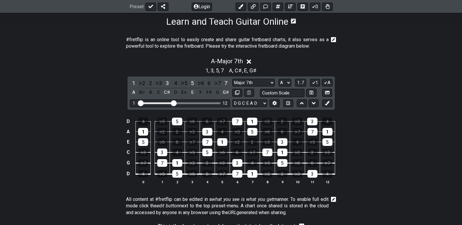
scroll to position [115, 0]
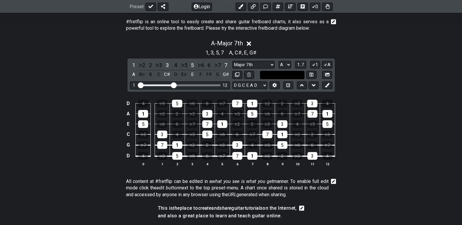
click at [274, 77] on input "text" at bounding box center [282, 75] width 45 height 8
type input "Custom Scale"
click at [265, 67] on select "Minor Pentatonic Click to edit Minor Pentatonic Major Pentatonic Minor Blues Ma…" at bounding box center [253, 65] width 42 height 8
select select "Melodic Minor"
click at [232, 61] on select "Minor Pentatonic Click to edit Minor Pentatonic Major Pentatonic Minor Blues Ma…" at bounding box center [253, 65] width 42 height 8
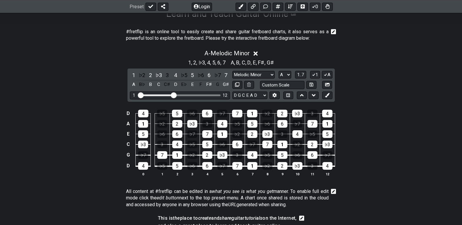
scroll to position [104, 0]
